Goal: Information Seeking & Learning: Learn about a topic

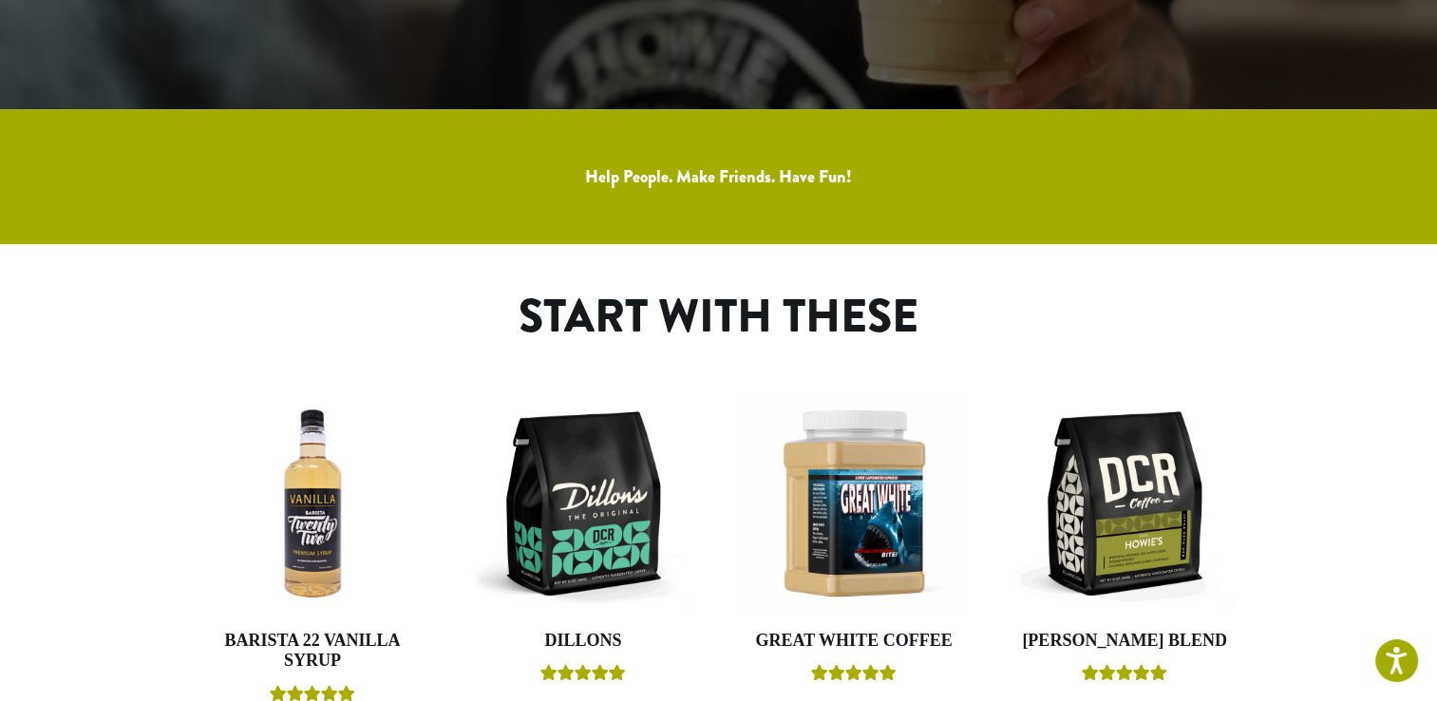
scroll to position [285, 0]
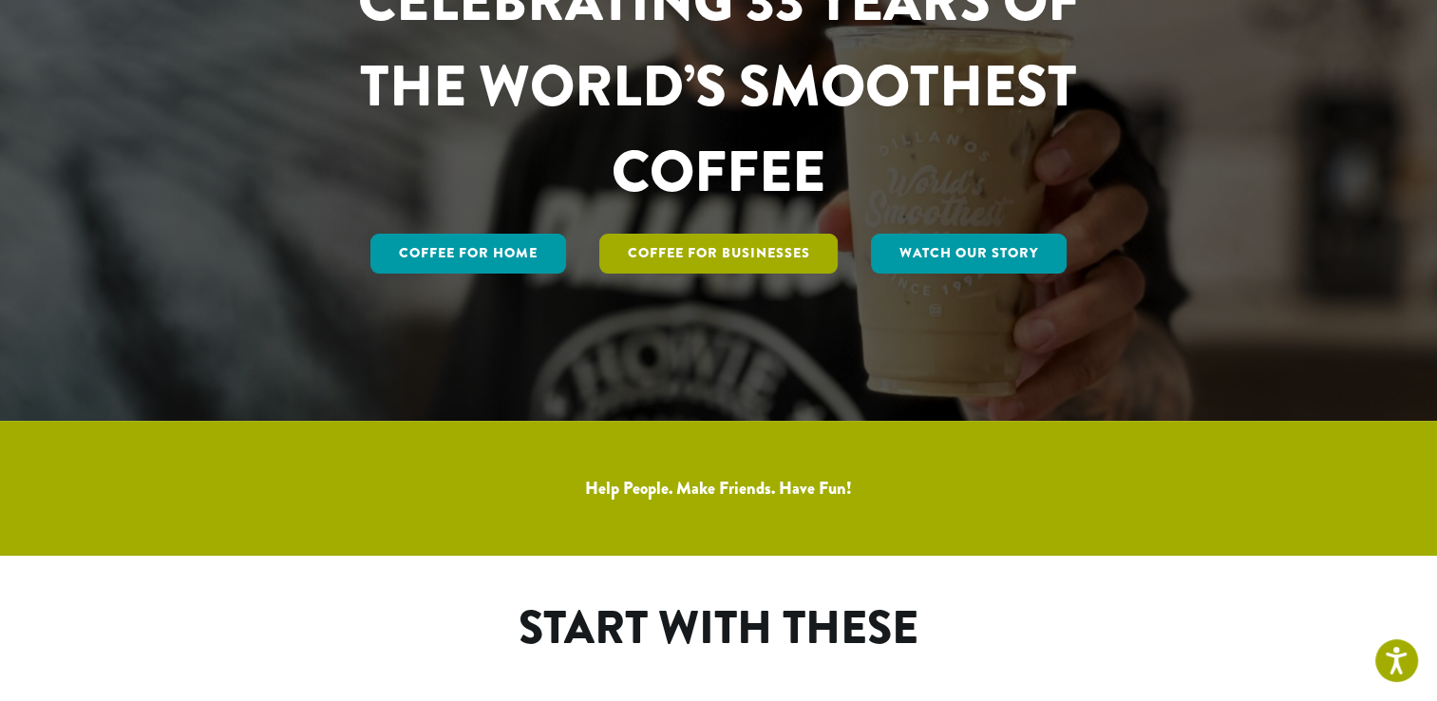
click at [710, 248] on link "Coffee For Businesses" at bounding box center [718, 254] width 239 height 40
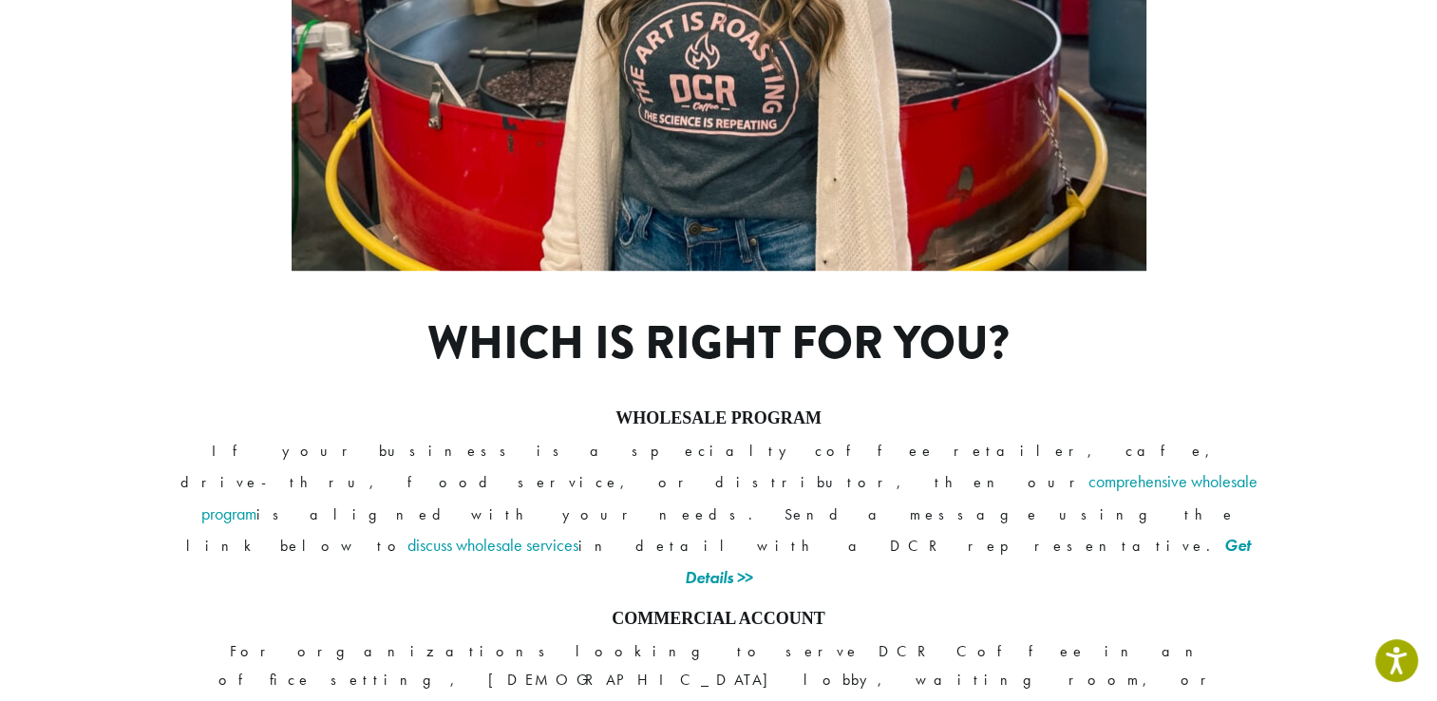
scroll to position [1425, 0]
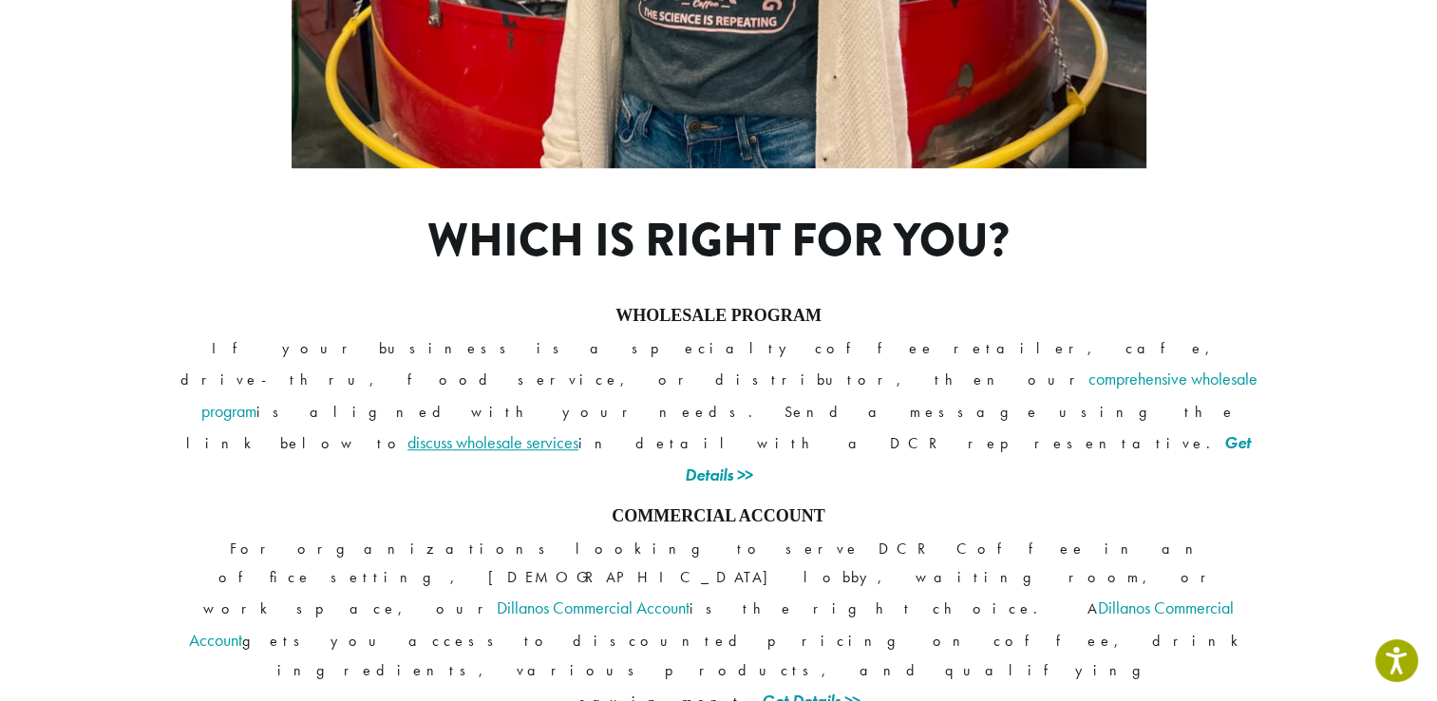
click at [578, 431] on link "discuss wholesale services" at bounding box center [492, 442] width 171 height 22
click at [952, 431] on link "Get Details >>" at bounding box center [968, 458] width 566 height 54
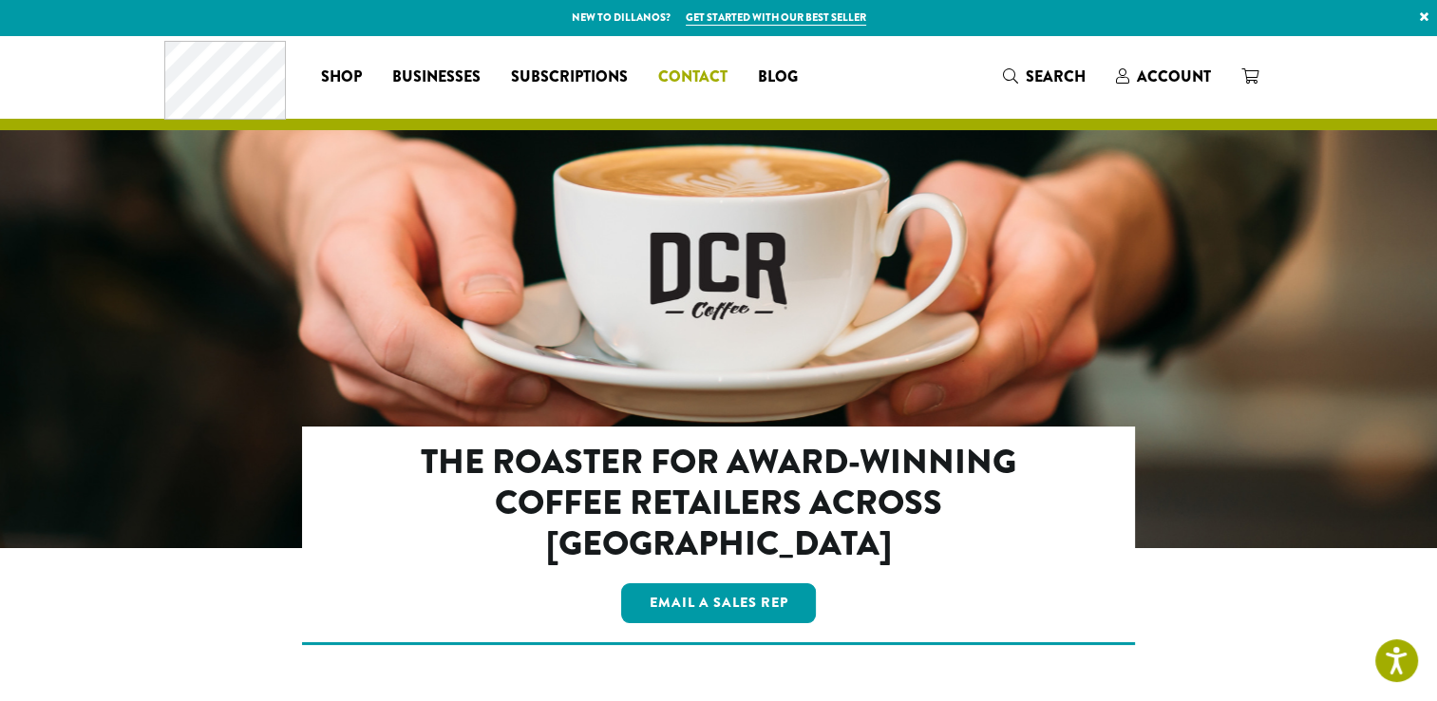
click at [708, 75] on span "Contact" at bounding box center [692, 78] width 69 height 24
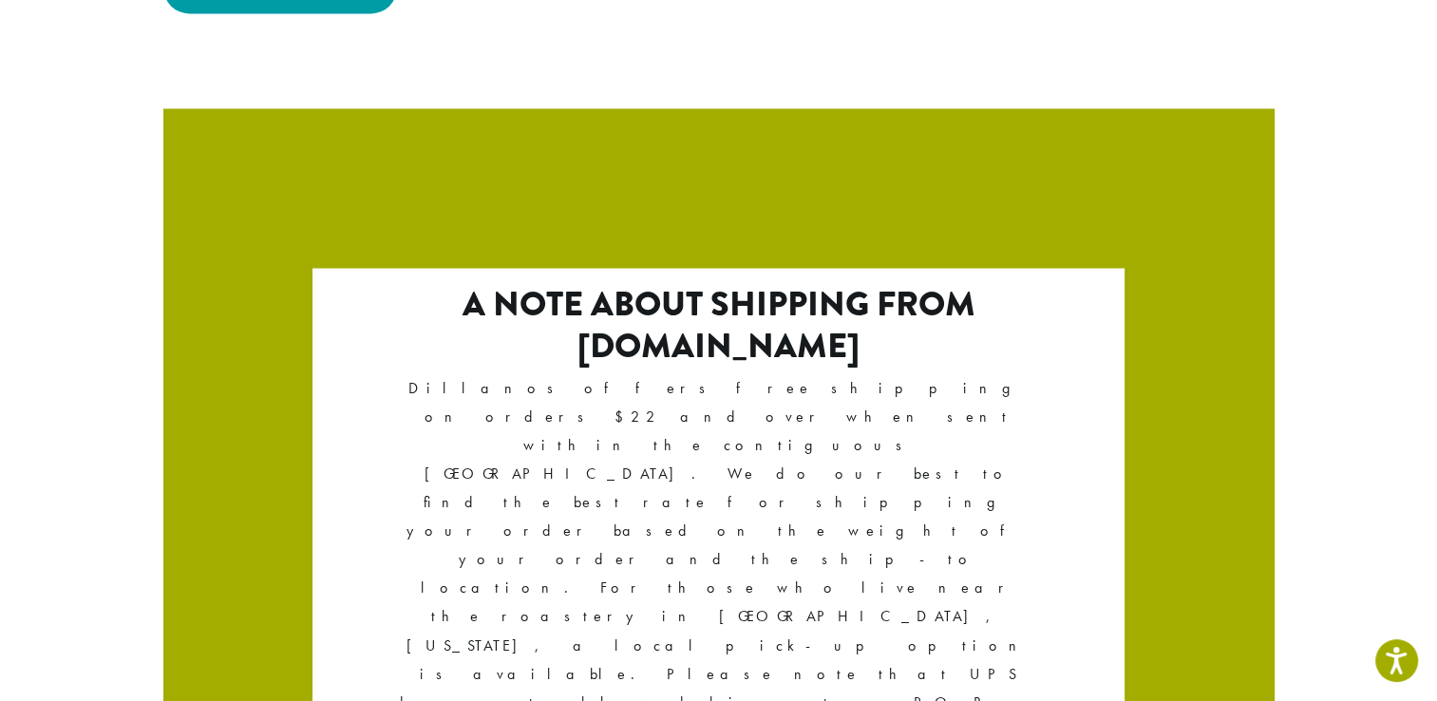
scroll to position [3311, 0]
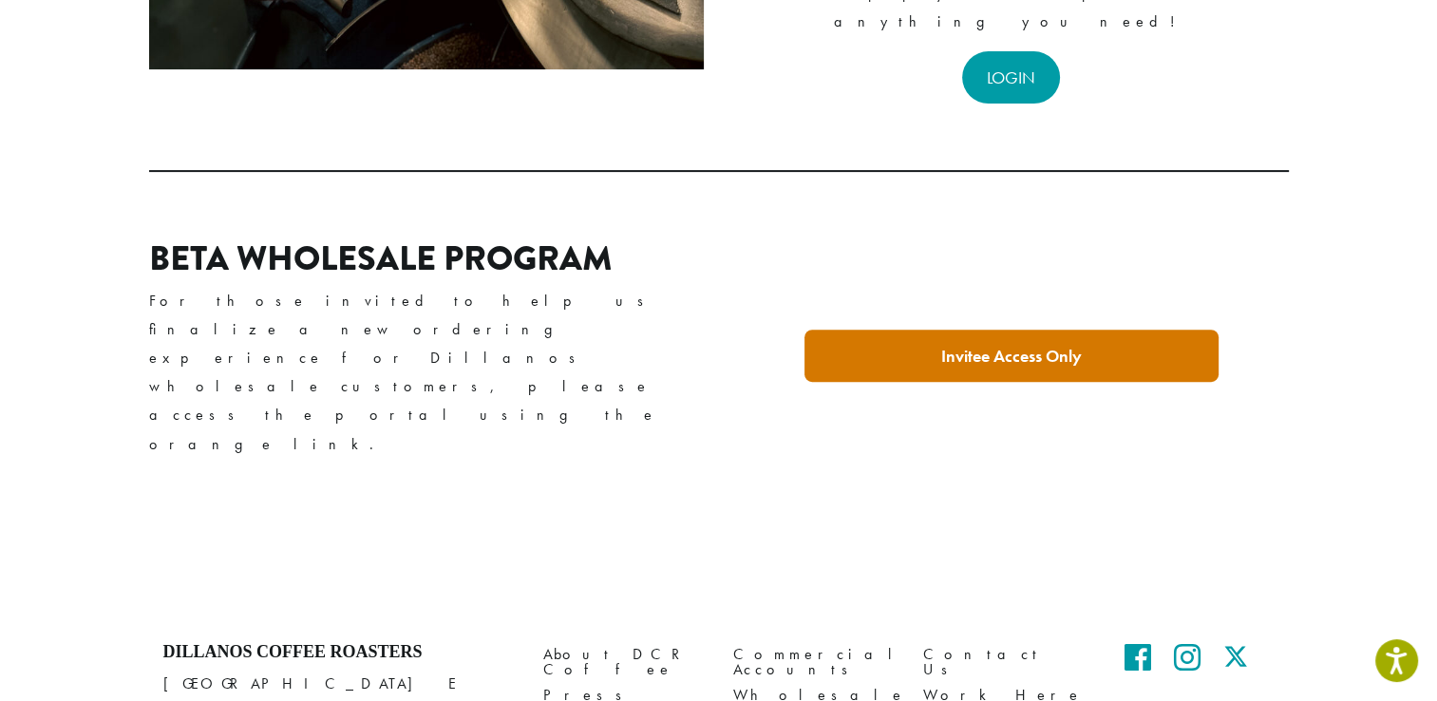
scroll to position [593, 0]
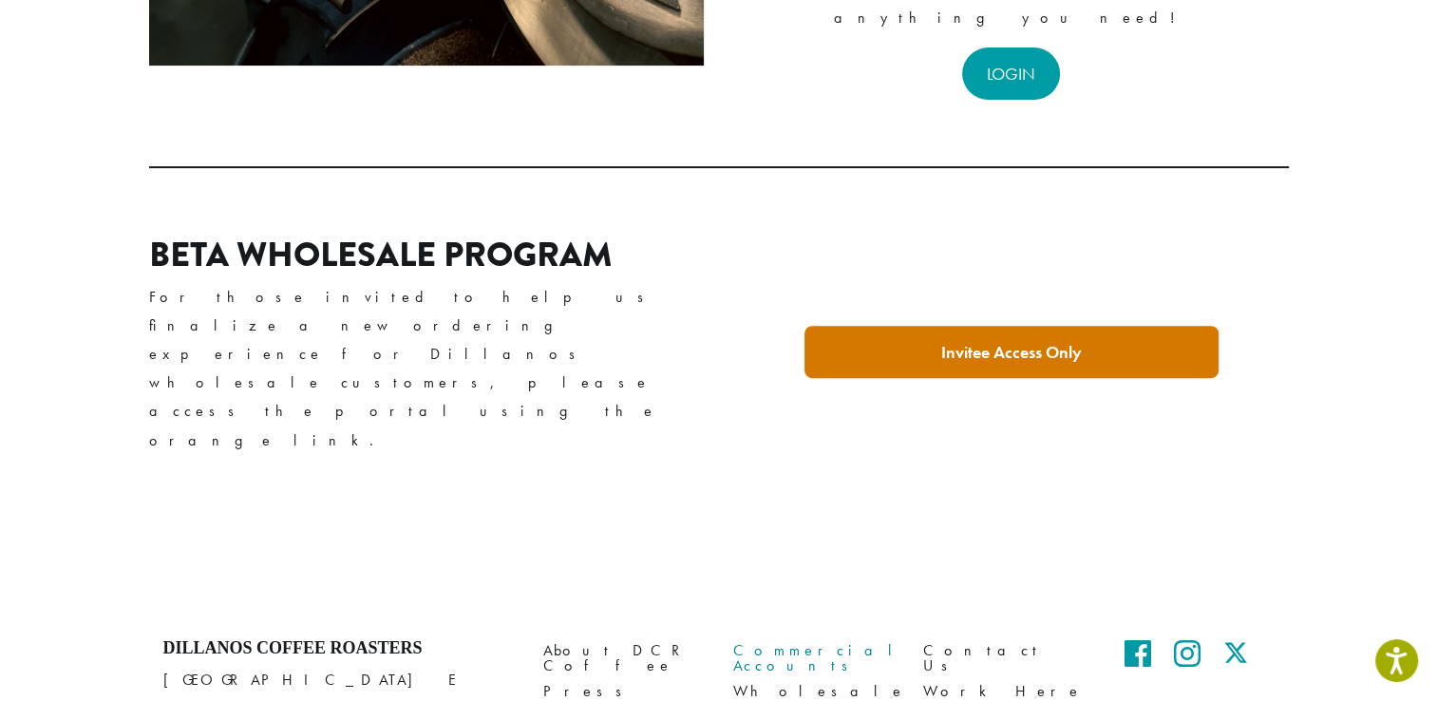
click at [793, 638] on link "Commercial Accounts" at bounding box center [813, 658] width 161 height 41
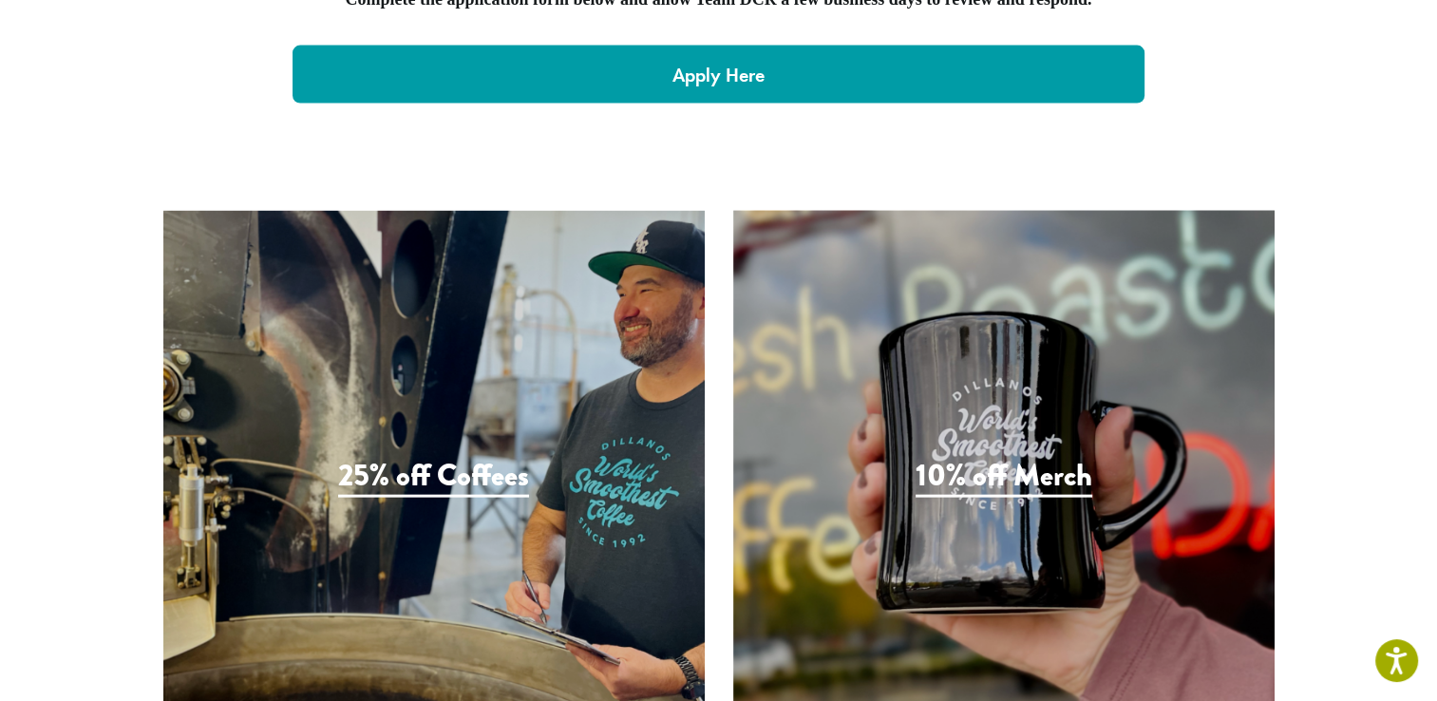
scroll to position [4165, 0]
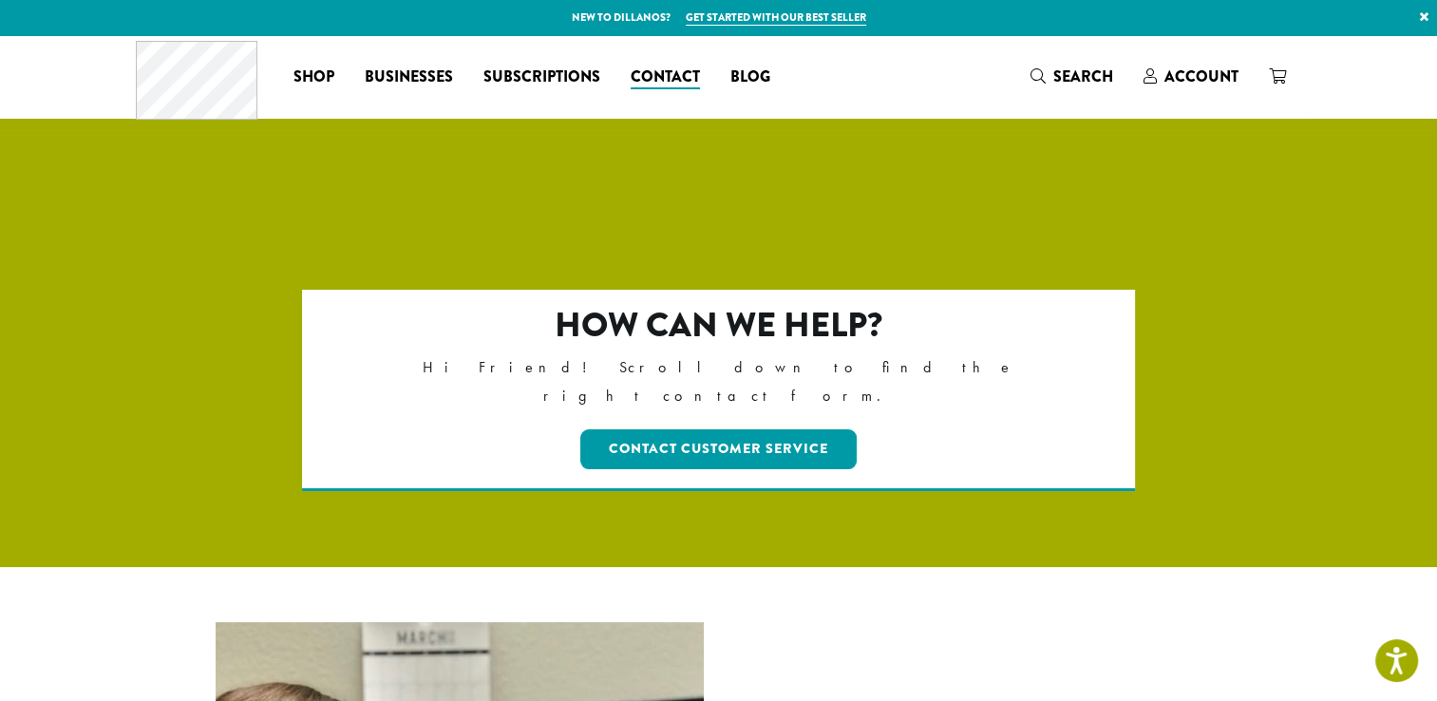
click at [743, 16] on link "Get started with our best seller" at bounding box center [776, 17] width 180 height 16
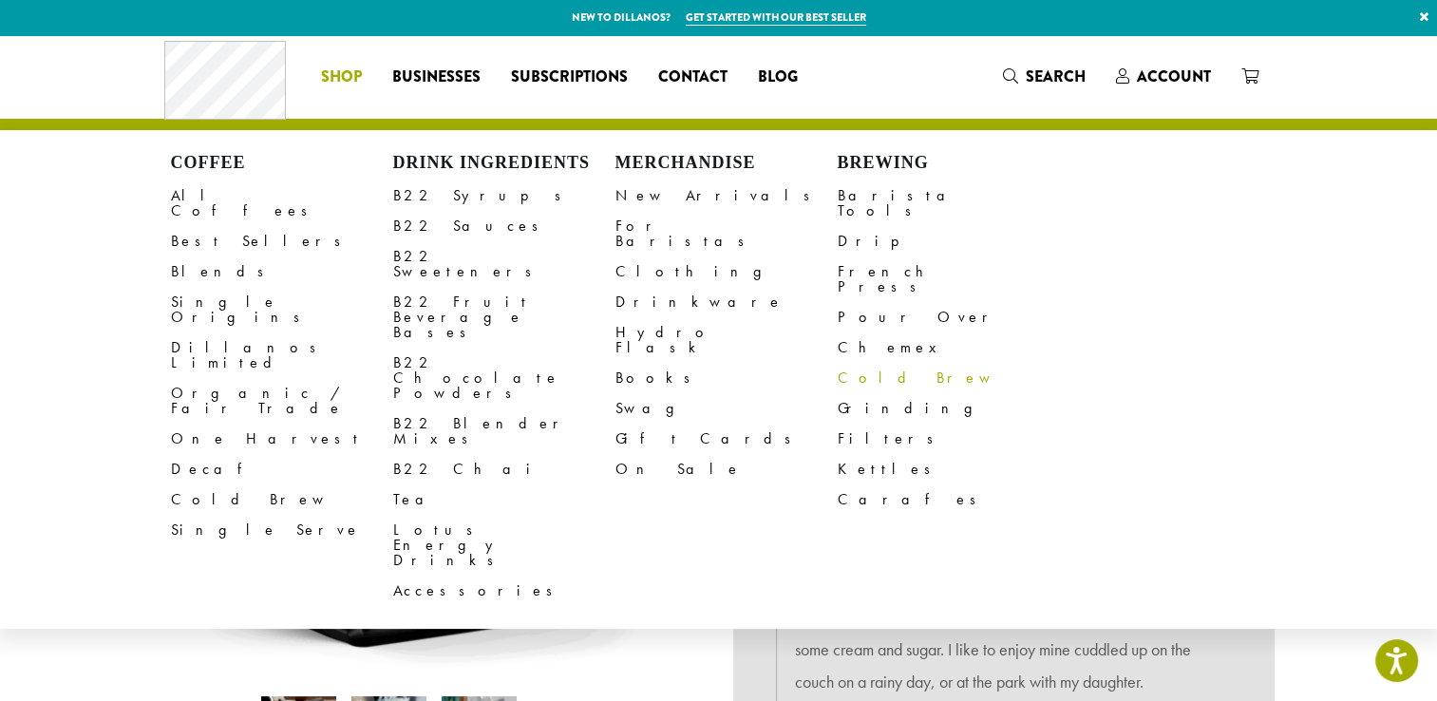
click at [857, 363] on link "Cold Brew" at bounding box center [949, 378] width 222 height 30
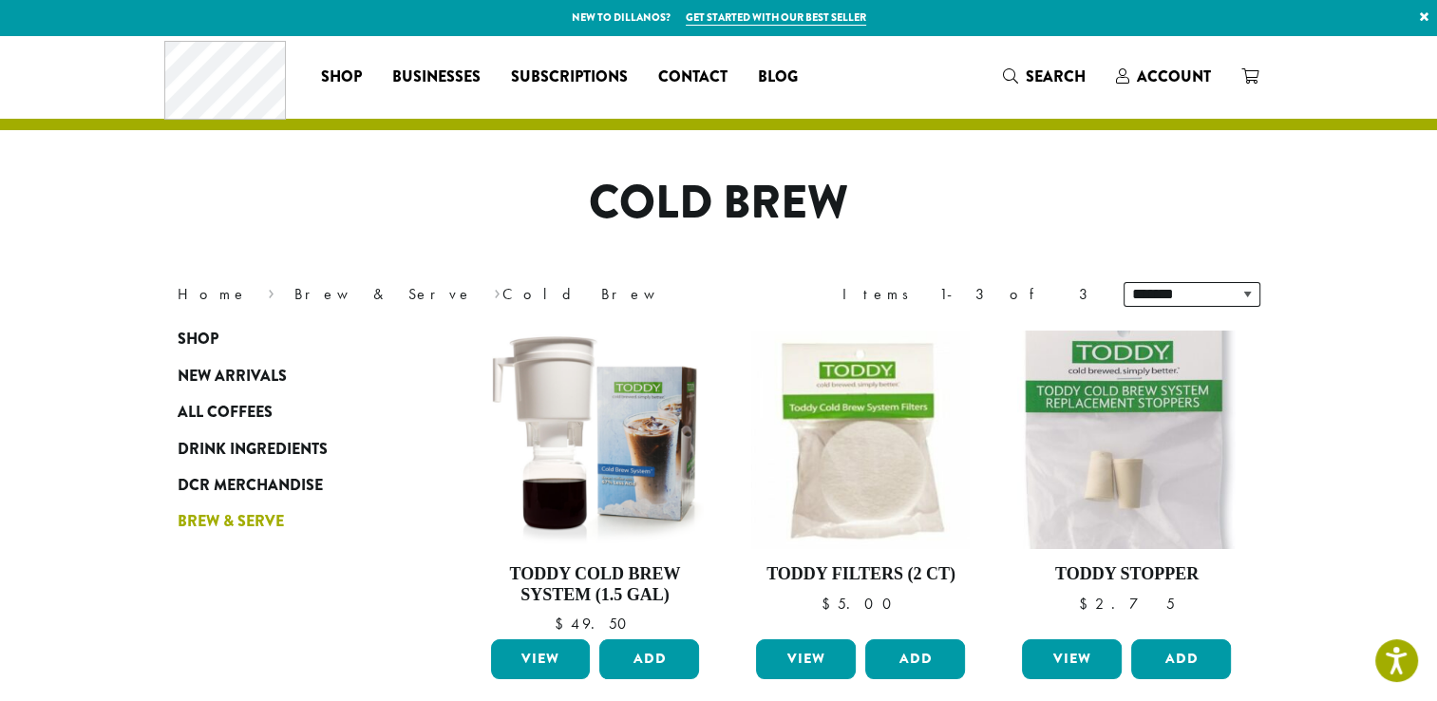
click at [236, 533] on span "Brew & Serve" at bounding box center [231, 522] width 106 height 24
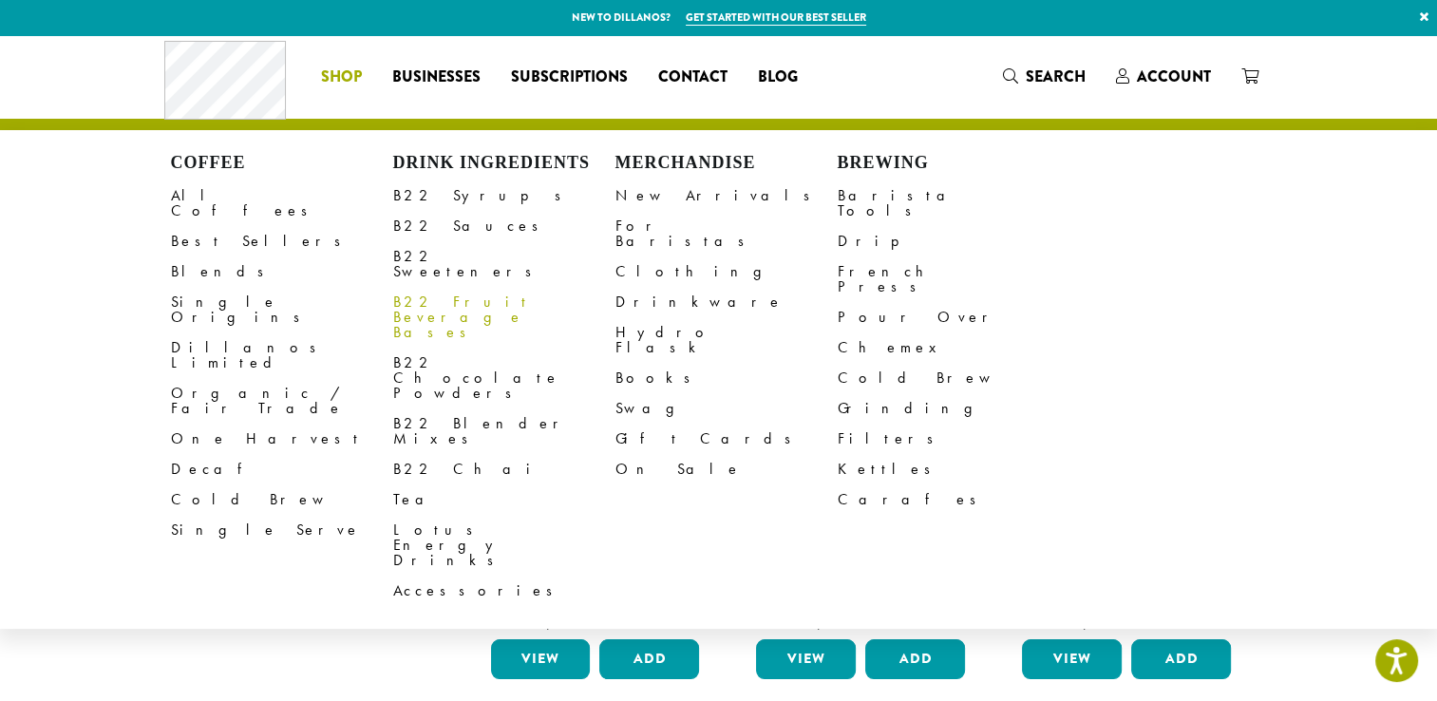
click at [460, 287] on link "B22 Fruit Beverage Bases" at bounding box center [504, 317] width 222 height 61
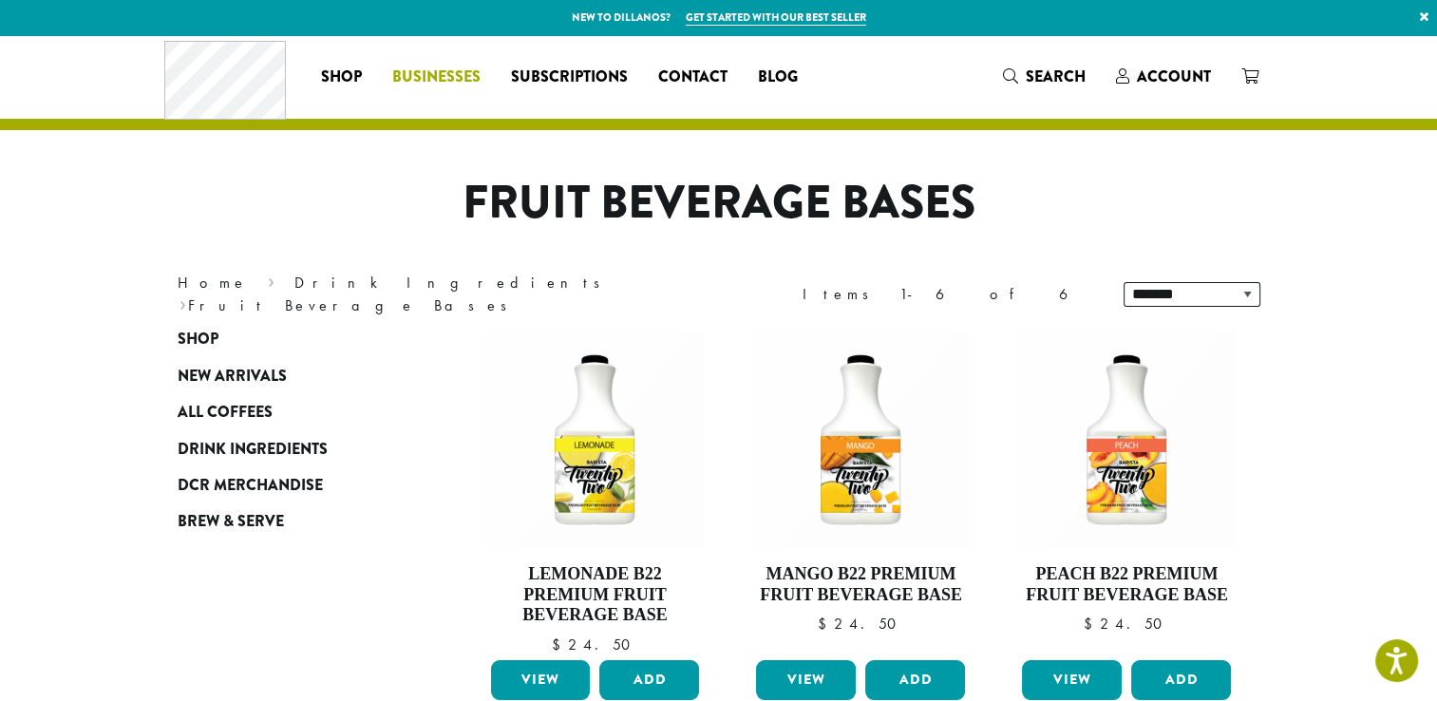
click at [448, 78] on span "Businesses" at bounding box center [436, 78] width 88 height 24
click at [32, 226] on section "**********" at bounding box center [718, 671] width 1437 height 1272
